Goal: Task Accomplishment & Management: Manage account settings

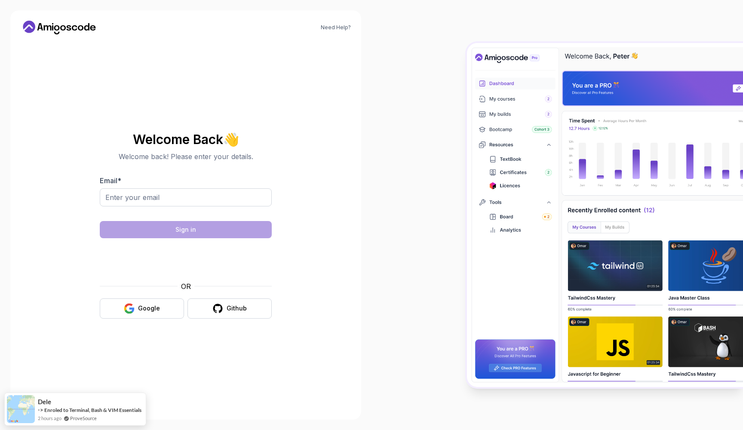
click at [231, 219] on form "Email * Sign in OR Google Github" at bounding box center [186, 247] width 172 height 143
click at [228, 206] on div at bounding box center [186, 202] width 172 height 28
click at [170, 163] on div "Welcome Back 👋 Welcome back! Please enter your details. Email * Sign in OR Goog…" at bounding box center [186, 225] width 172 height 186
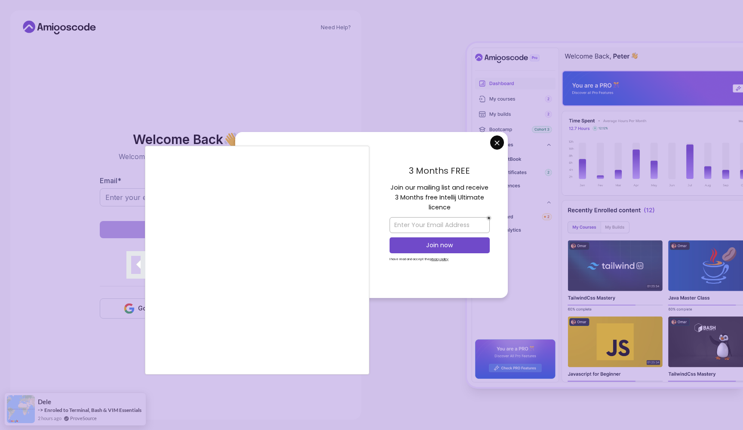
click at [365, 123] on div at bounding box center [371, 215] width 743 height 430
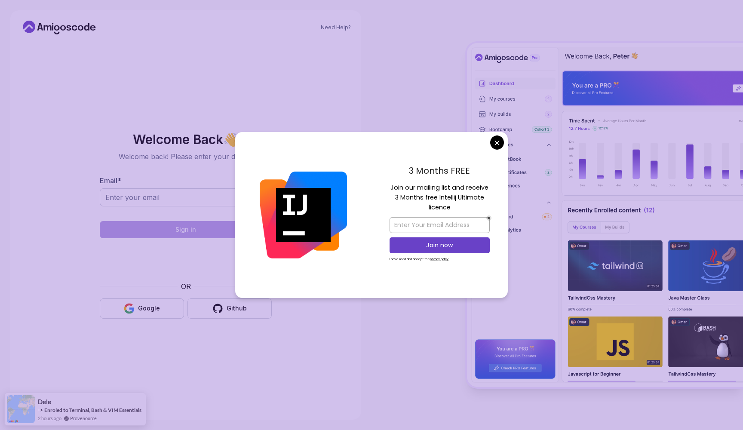
click at [497, 142] on body "Need Help? Welcome Back 👋 Welcome back! Please enter your details. Email * Sign…" at bounding box center [371, 215] width 743 height 430
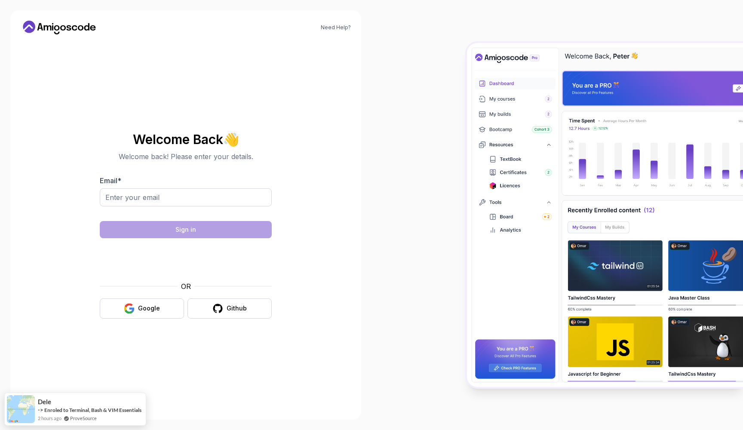
click at [235, 187] on div "Email *" at bounding box center [186, 196] width 172 height 40
click at [234, 194] on input "Email *" at bounding box center [186, 197] width 172 height 18
paste input "[EMAIL_ADDRESS][DOMAIN_NAME]"
type input "[EMAIL_ADDRESS][DOMAIN_NAME]"
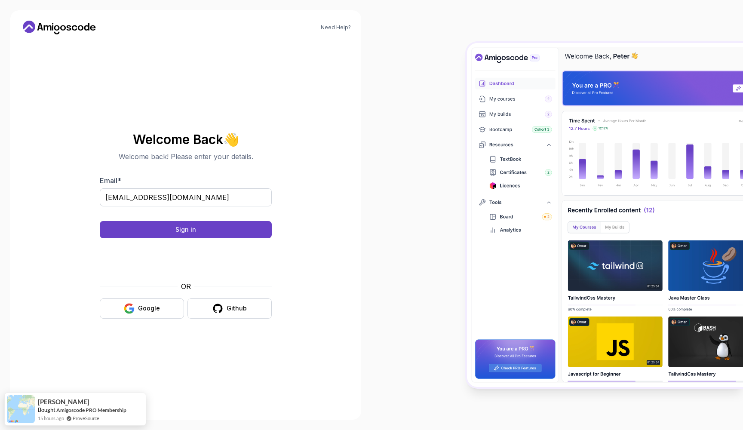
click at [203, 218] on form "Email * [EMAIL_ADDRESS][DOMAIN_NAME] Sign in OR Google Github" at bounding box center [186, 247] width 172 height 143
click at [202, 222] on button "Sign in" at bounding box center [186, 229] width 172 height 17
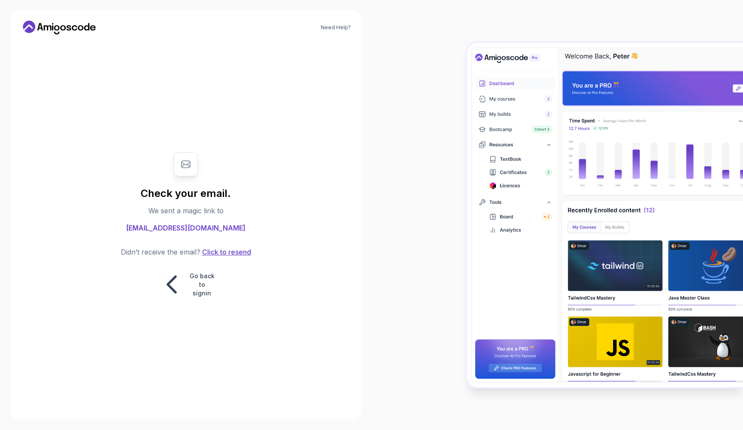
click at [214, 257] on button "Click to resend" at bounding box center [225, 252] width 51 height 10
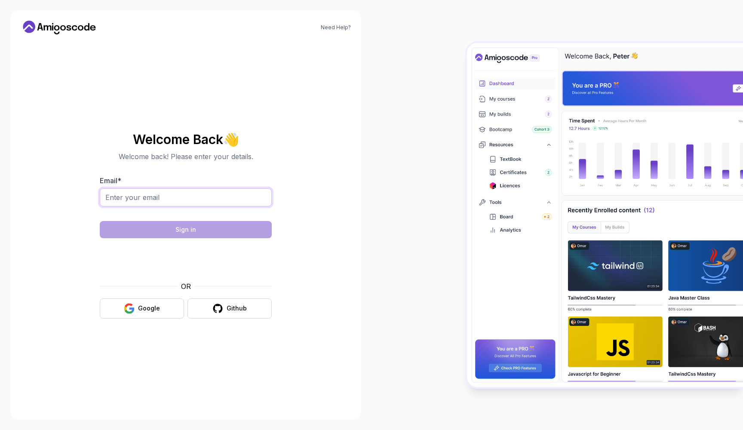
type input "obaida_18@me.com"
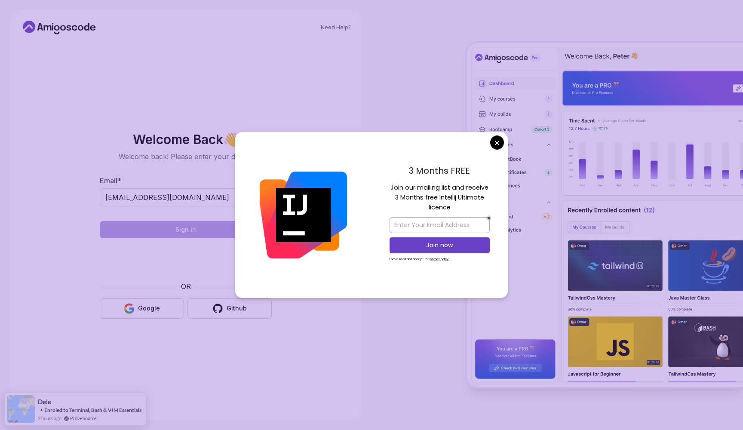
click at [494, 143] on body "Need Help? Welcome Back 👋 Welcome back! Please enter your details. Email * obai…" at bounding box center [371, 215] width 743 height 430
